Goal: Find specific page/section: Find specific page/section

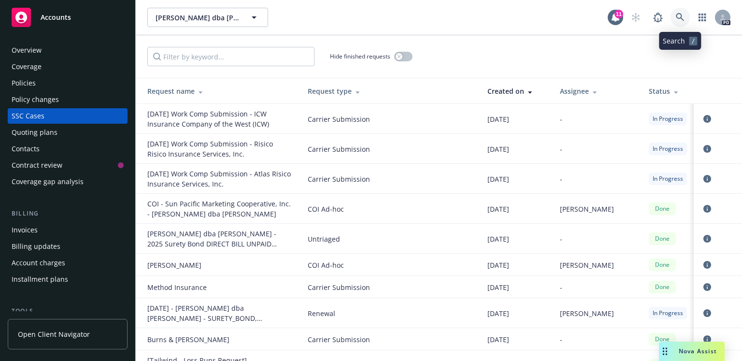
click at [681, 16] on icon at bounding box center [679, 17] width 9 height 9
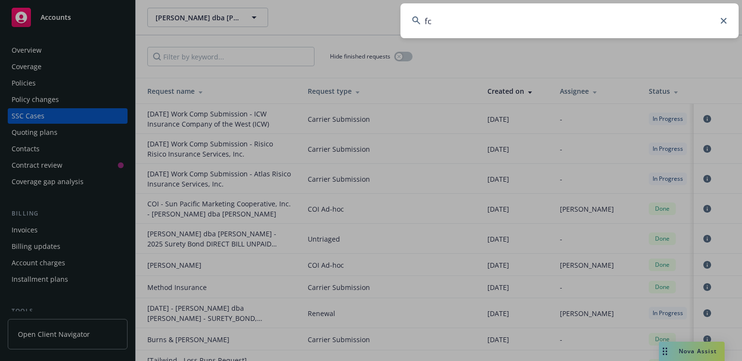
type input "fcs"
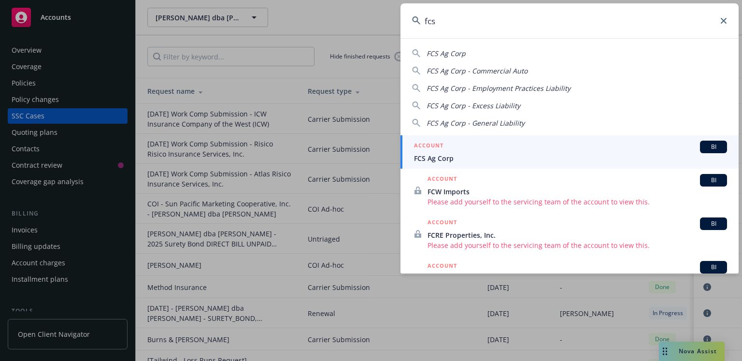
click at [436, 151] on h5 "ACCOUNT" at bounding box center [428, 146] width 29 height 12
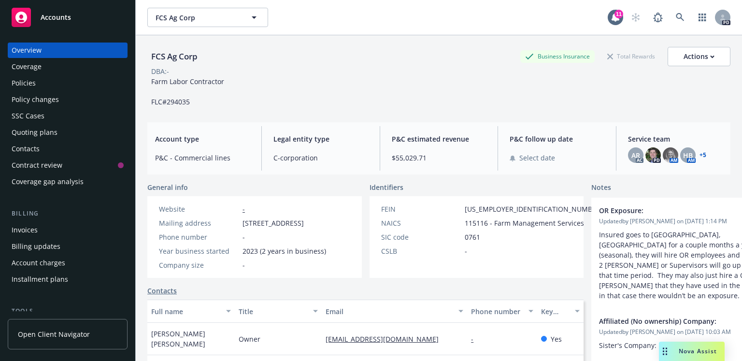
click at [32, 83] on div "Policies" at bounding box center [24, 82] width 24 height 15
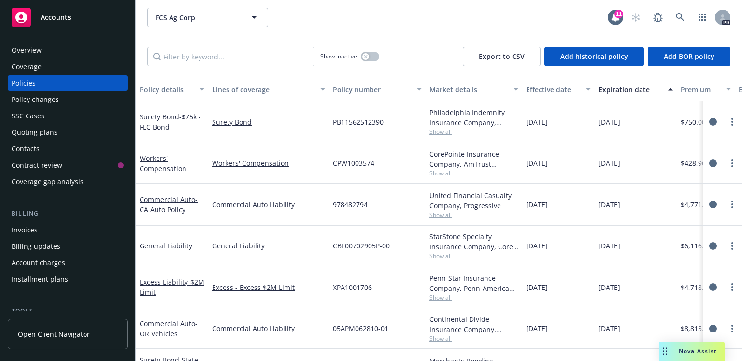
scroll to position [29, 0]
